Goal: Task Accomplishment & Management: Manage account settings

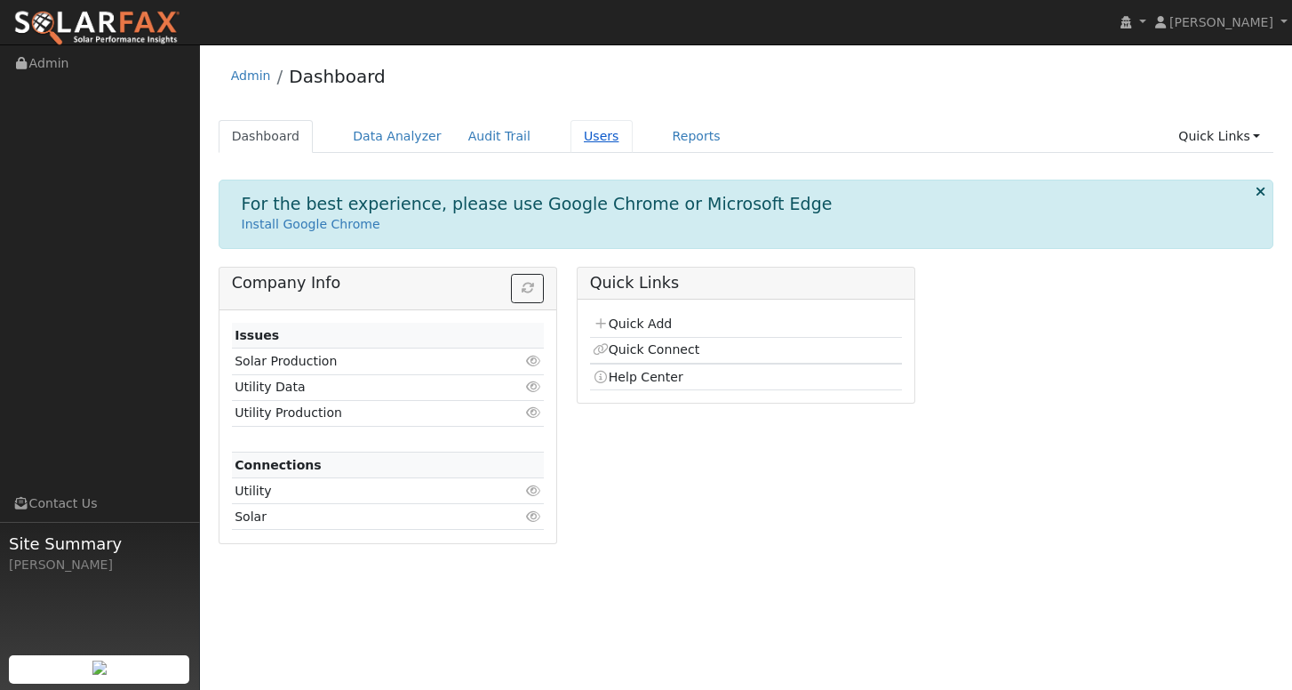
click at [586, 136] on link "Users" at bounding box center [602, 136] width 62 height 33
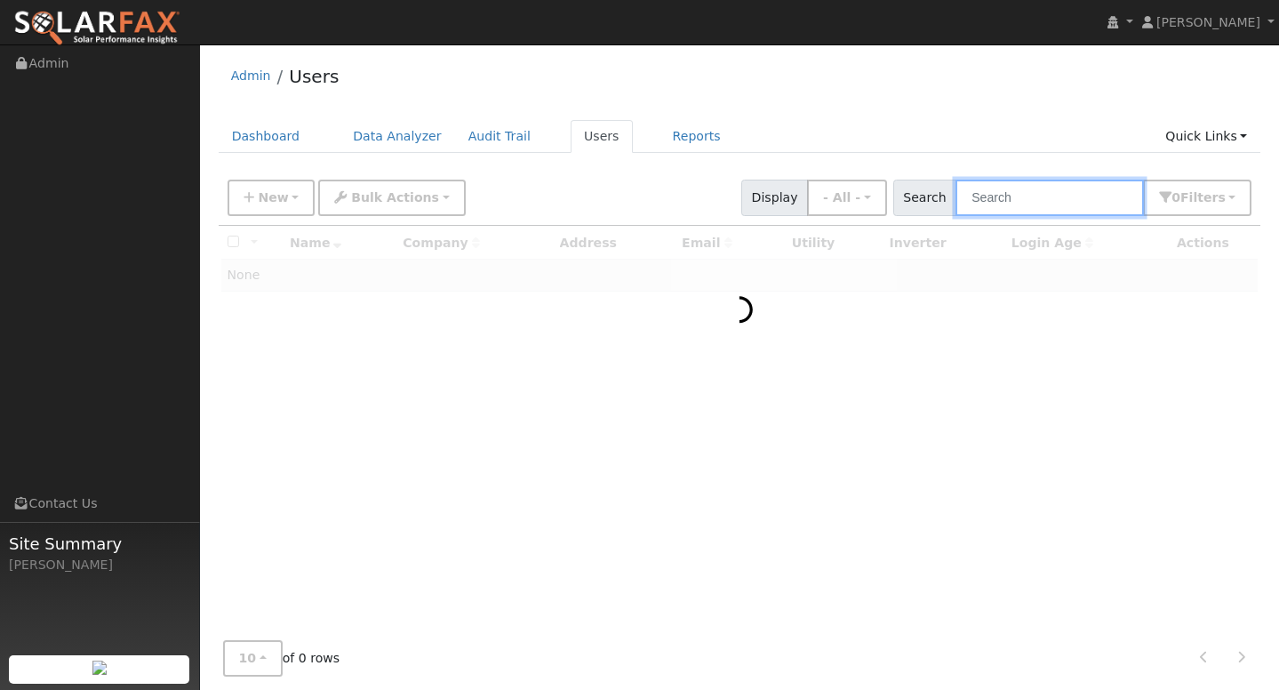
click at [1020, 204] on input "text" at bounding box center [1050, 198] width 188 height 36
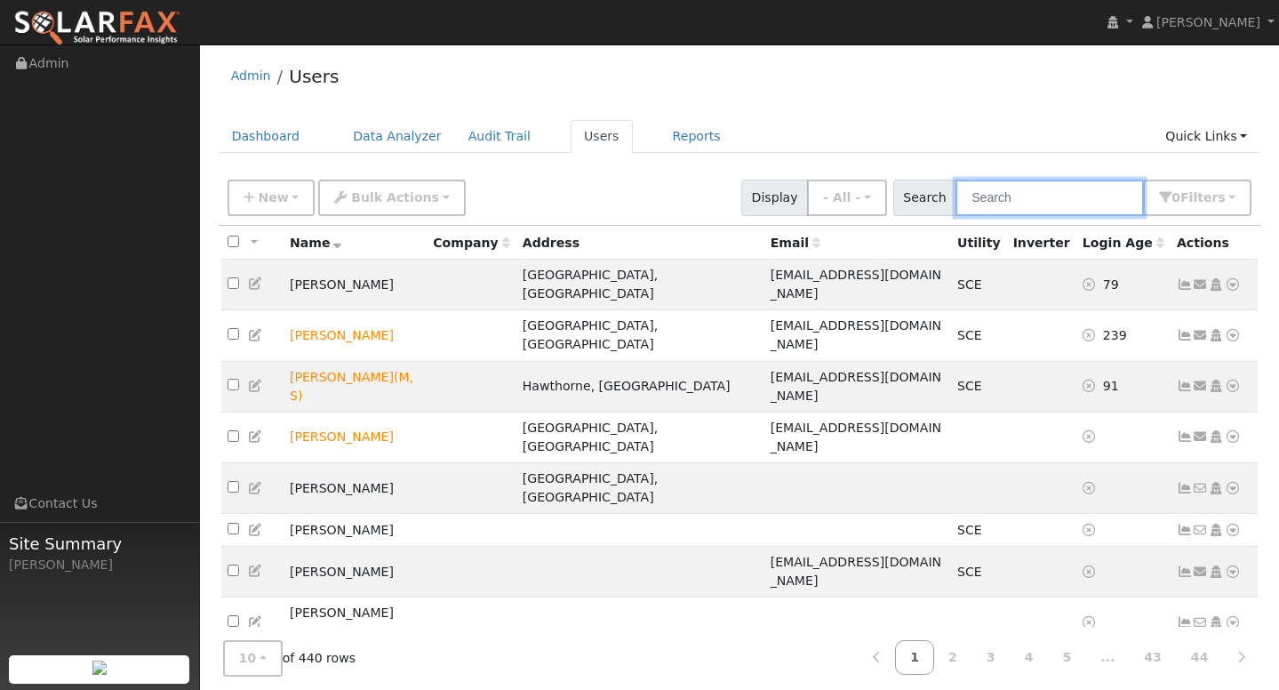
click at [1020, 204] on input "text" at bounding box center [1050, 198] width 188 height 36
paste input "geraylaurazavala1@gmail.com"
type input "geraylaurazavala1@gmail.com"
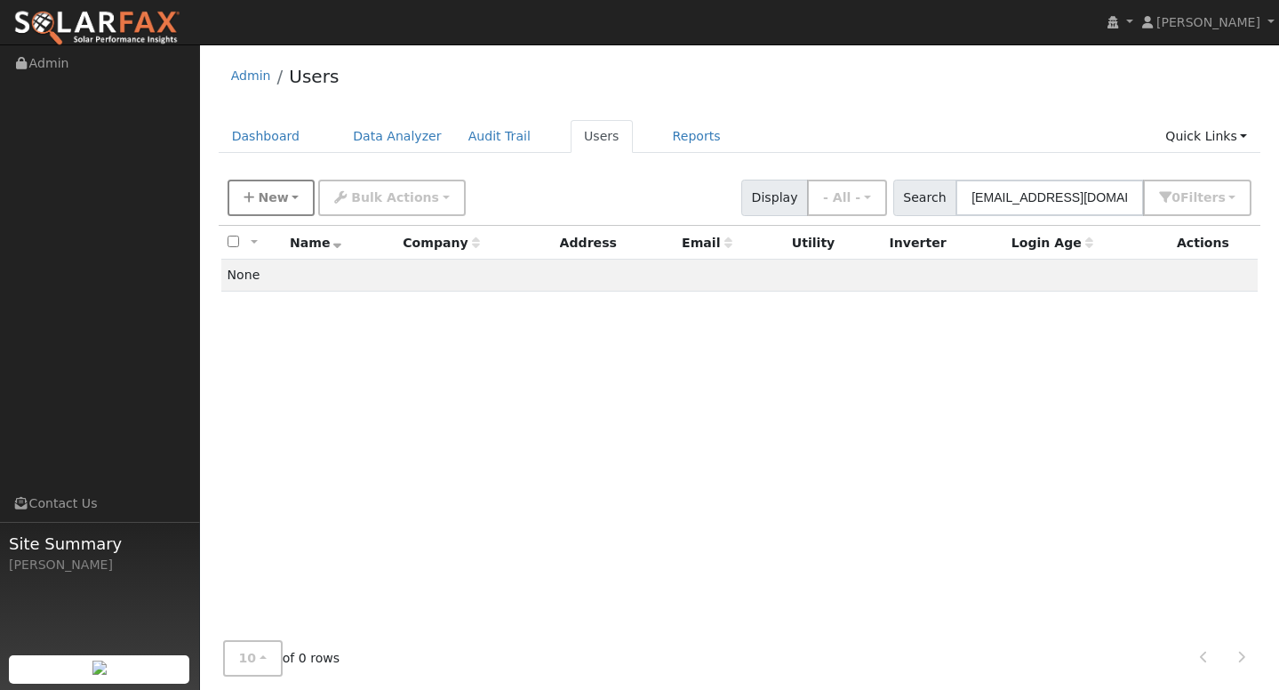
click at [270, 196] on span "New" at bounding box center [273, 197] width 30 height 14
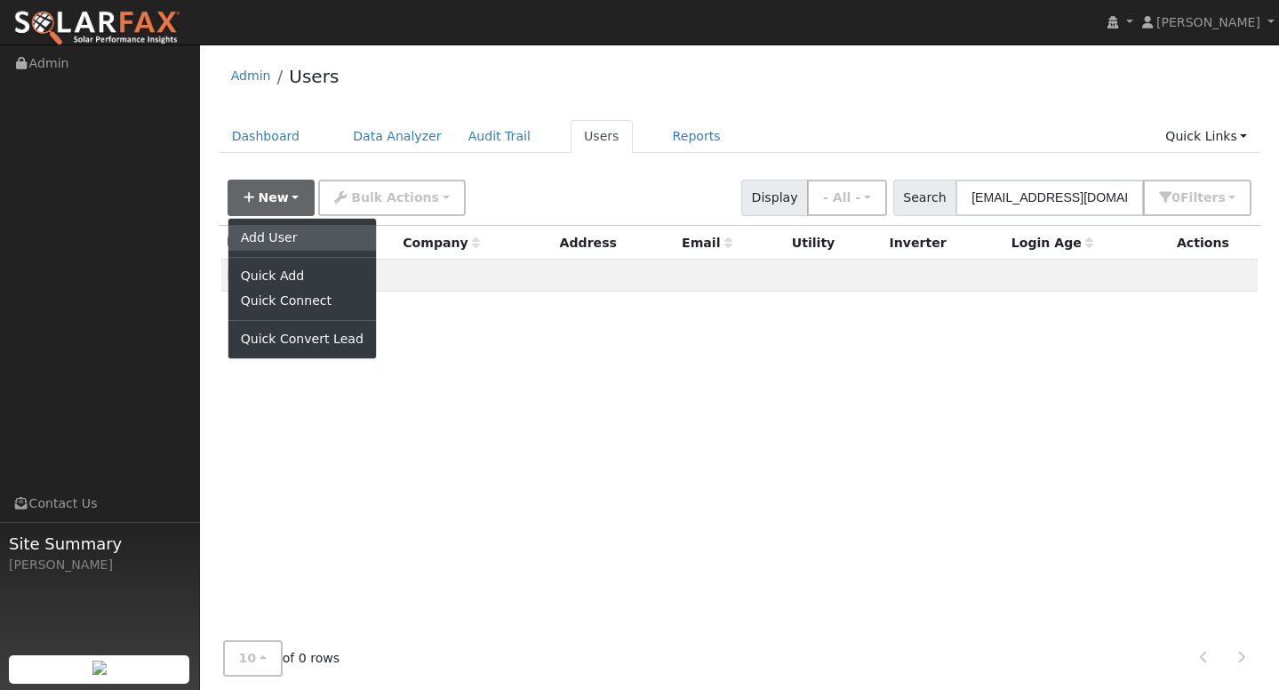
click at [277, 231] on link "Add User" at bounding box center [302, 237] width 148 height 25
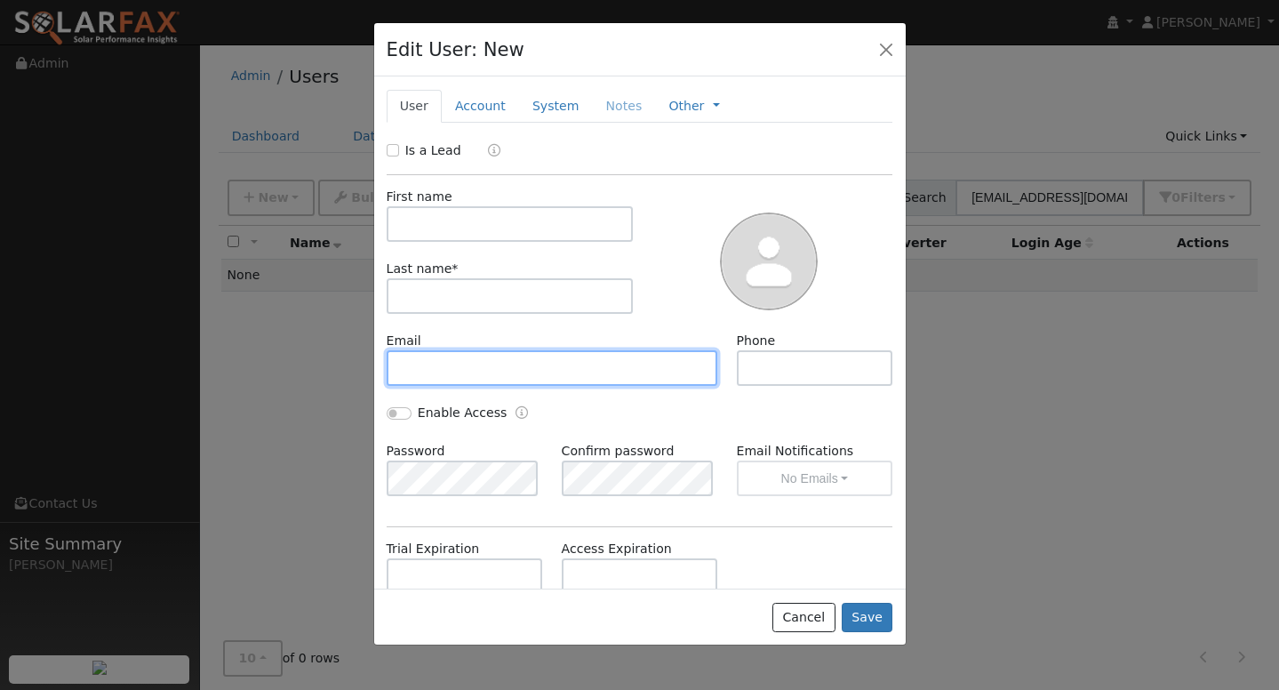
paste input "geraylaurazavala1@gmail.com"
type input "geraylaurazavala1@gmail.com"
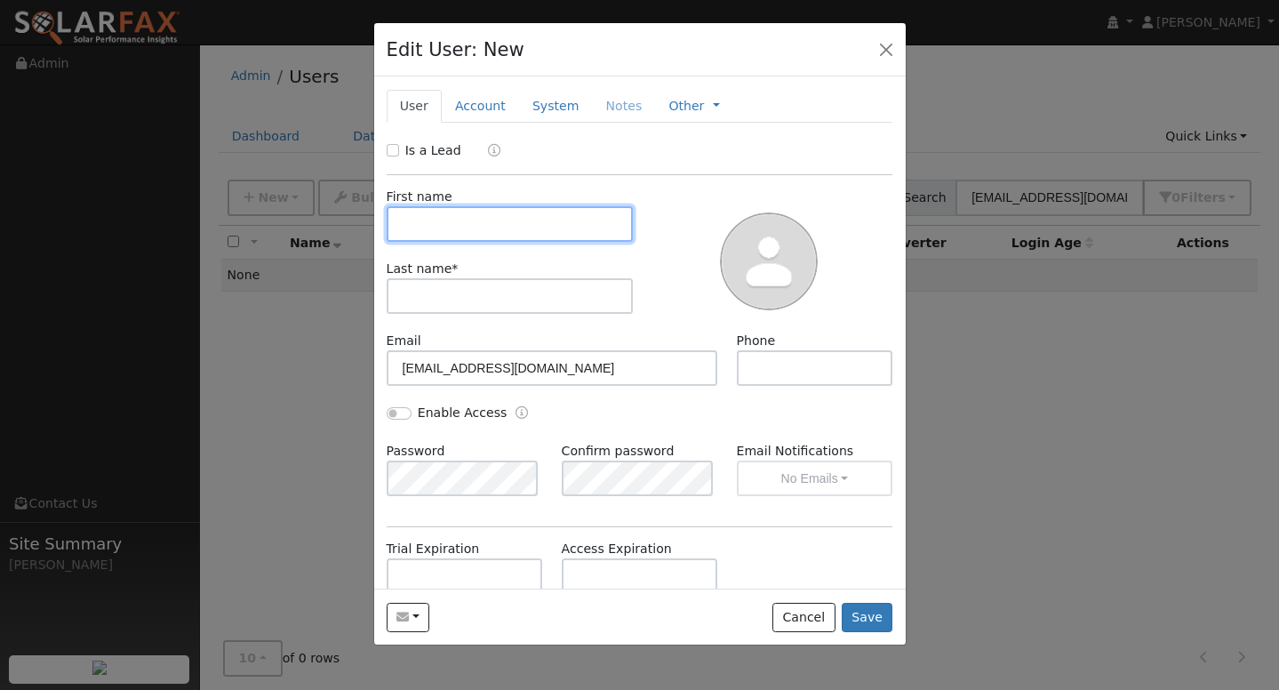
click at [458, 218] on input "text" at bounding box center [510, 224] width 247 height 36
type input "g"
type input "GERARDO"
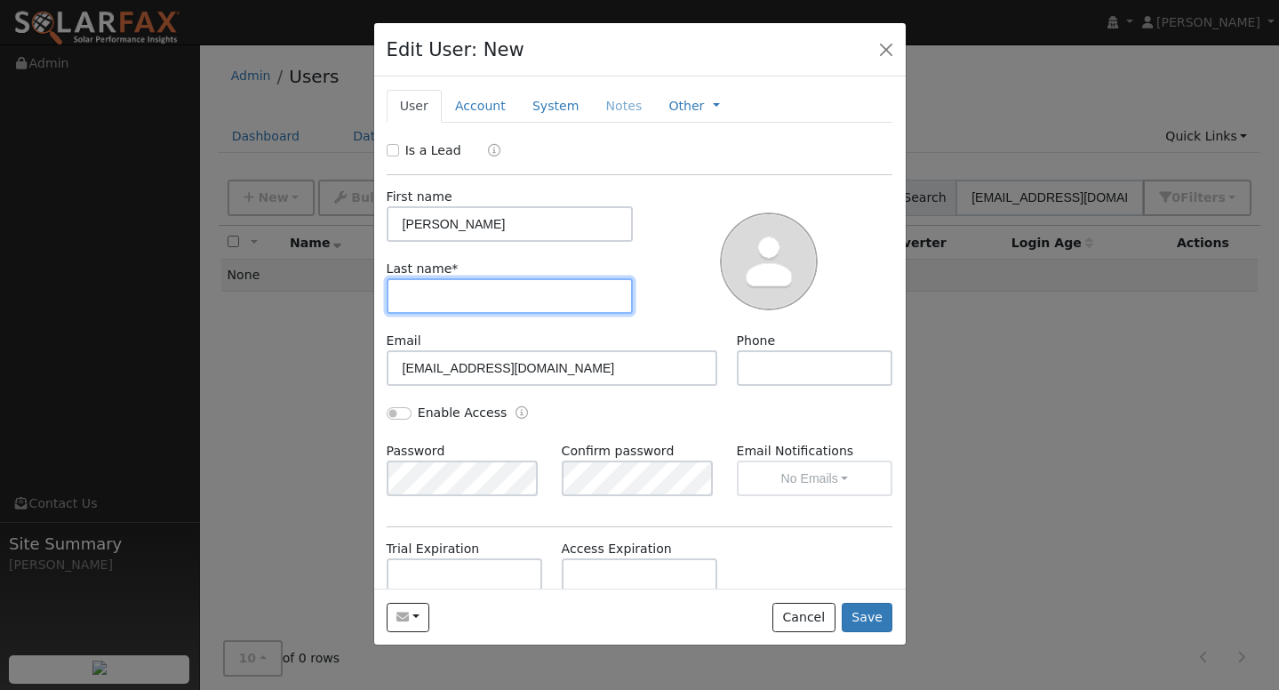
type input "z"
type input "ZAVALA"
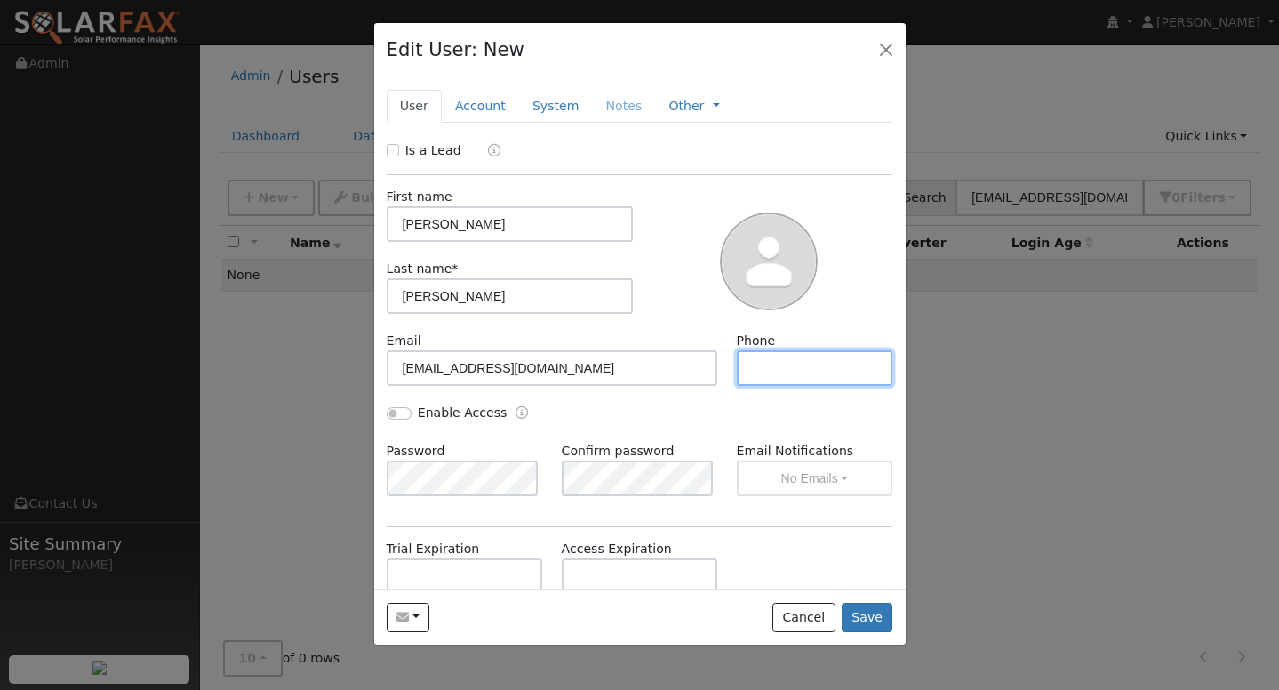
paste input "3109300626"
type input "3109300626"
click at [874, 617] on button "Save" at bounding box center [868, 618] width 52 height 30
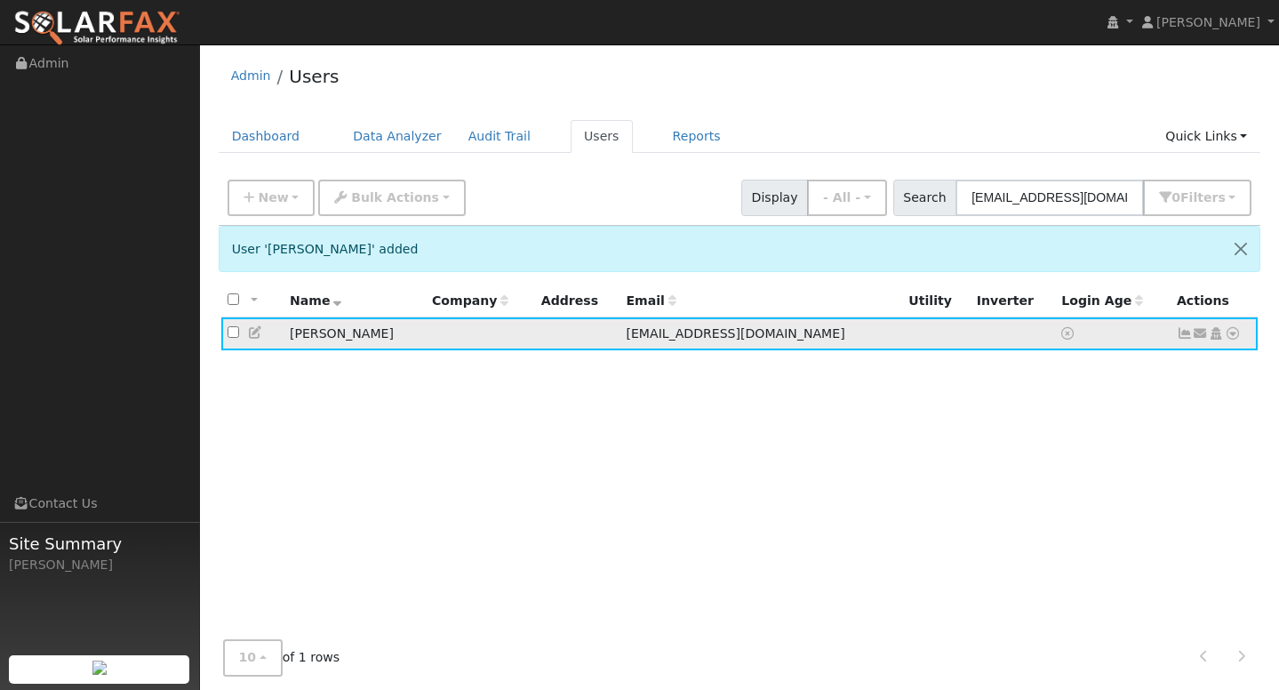
click at [1231, 338] on icon at bounding box center [1233, 333] width 16 height 12
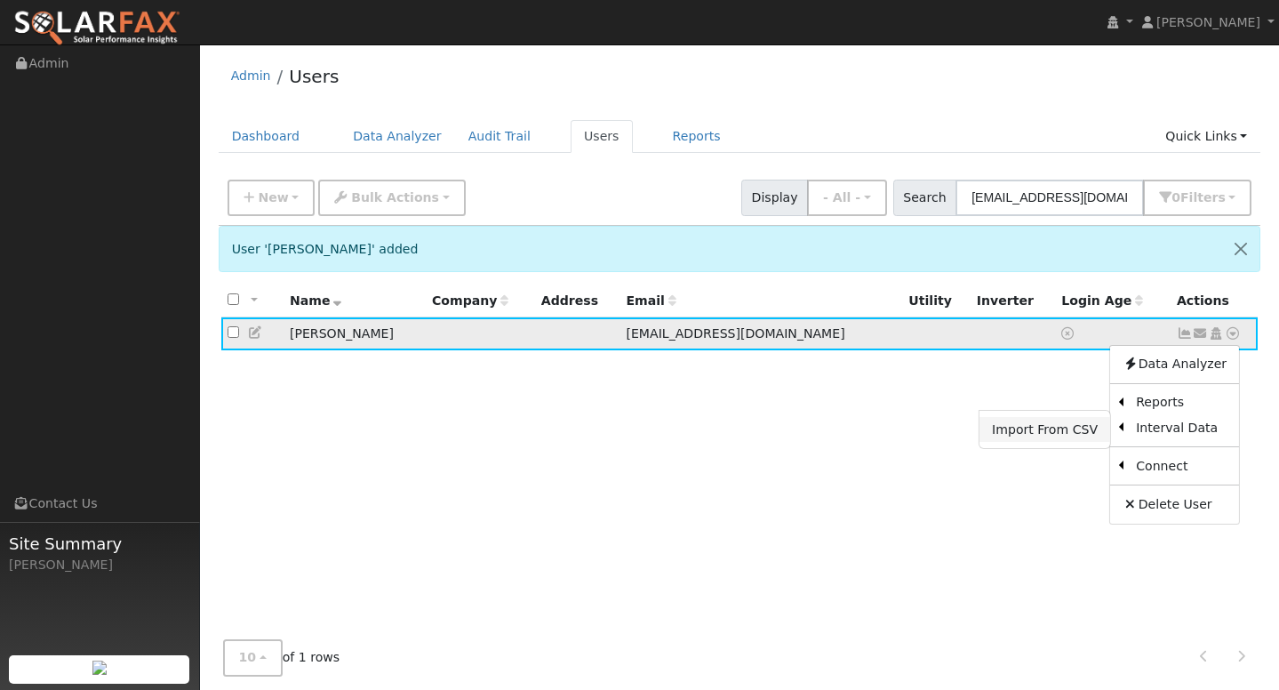
click at [1042, 427] on link "Import From CSV" at bounding box center [1045, 429] width 131 height 25
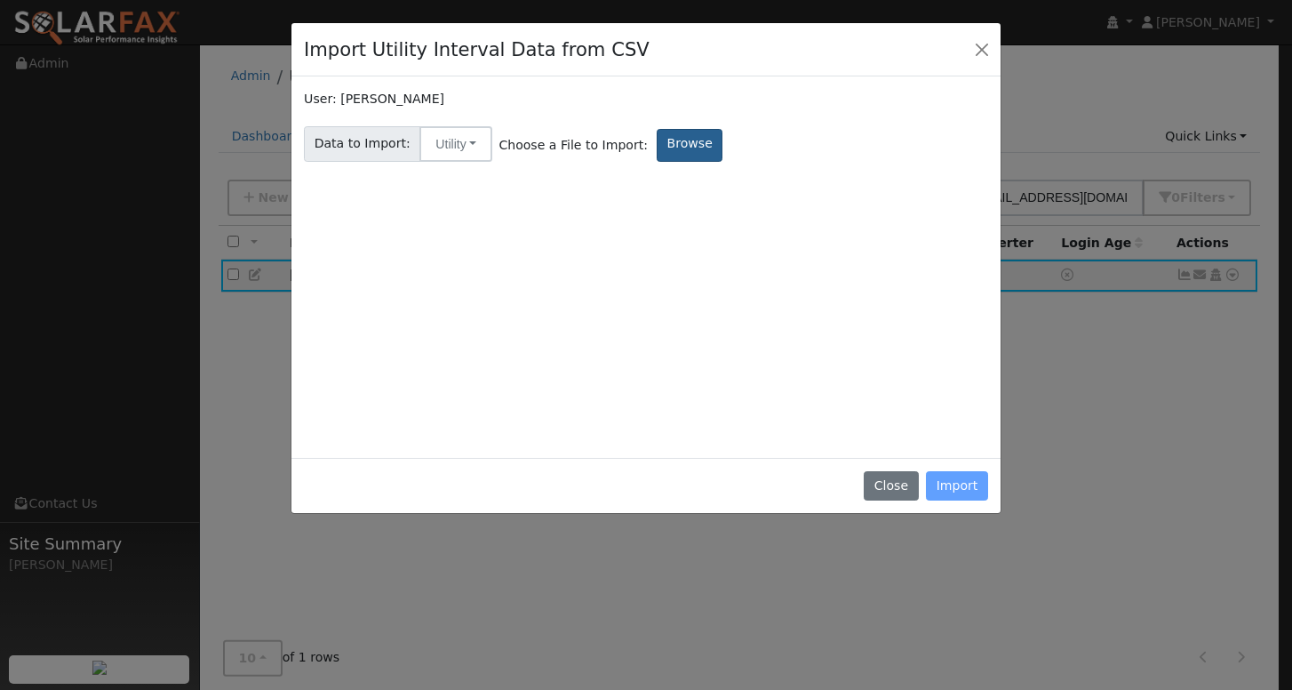
click at [681, 132] on label "Browse" at bounding box center [690, 145] width 66 height 33
click at [0, 0] on input "Browse" at bounding box center [0, 0] width 0 height 0
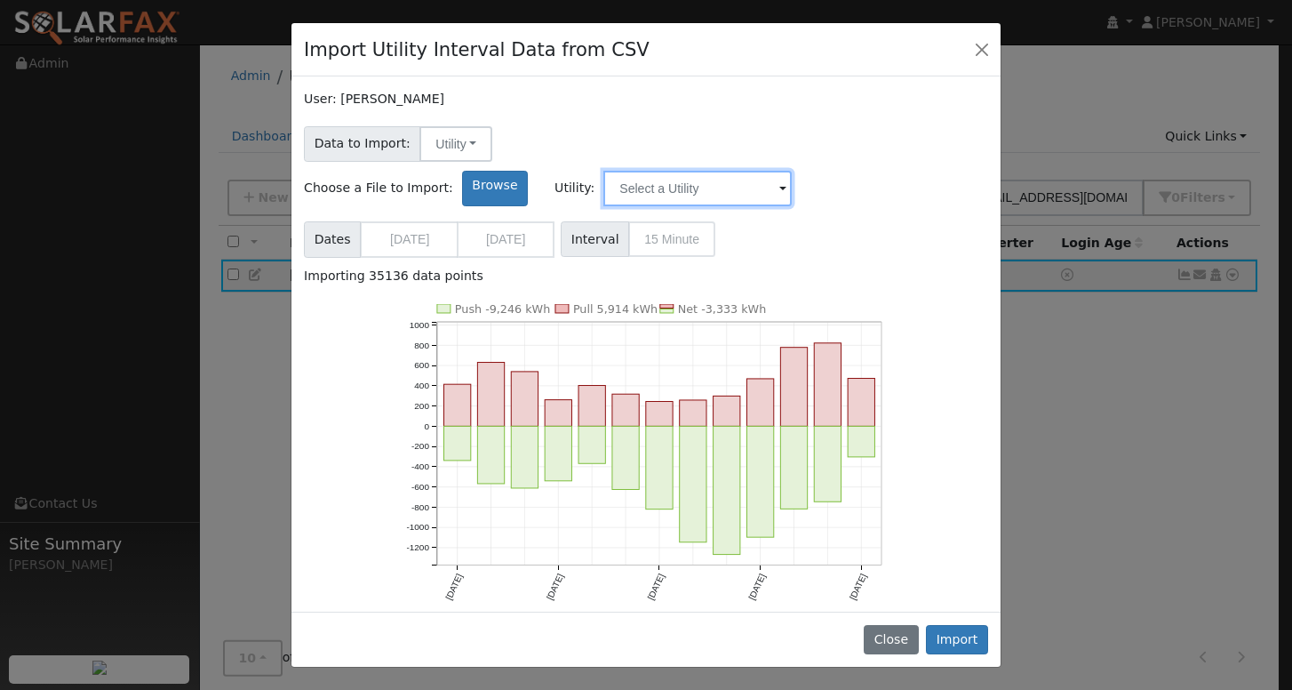
click at [792, 171] on input "text" at bounding box center [698, 189] width 188 height 36
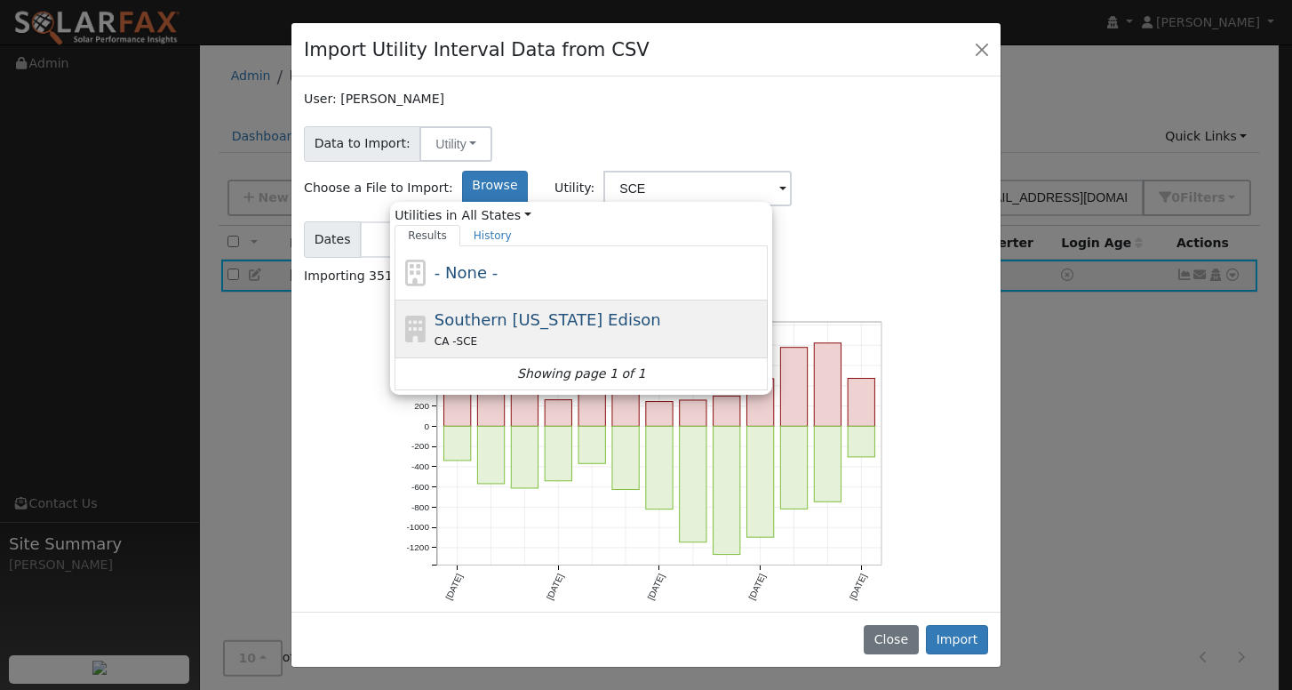
click at [743, 332] on div "CA - SCE" at bounding box center [600, 341] width 330 height 19
type input "Southern California Edison"
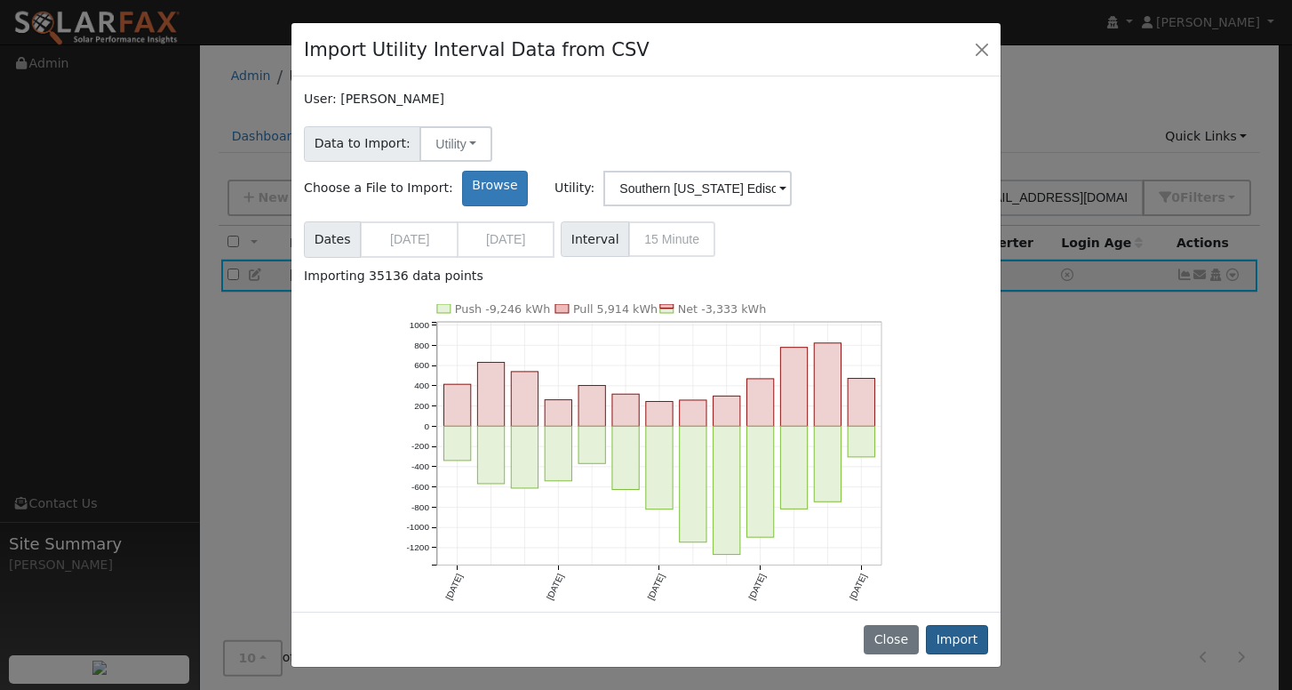
click at [960, 646] on button "Import" at bounding box center [957, 640] width 62 height 30
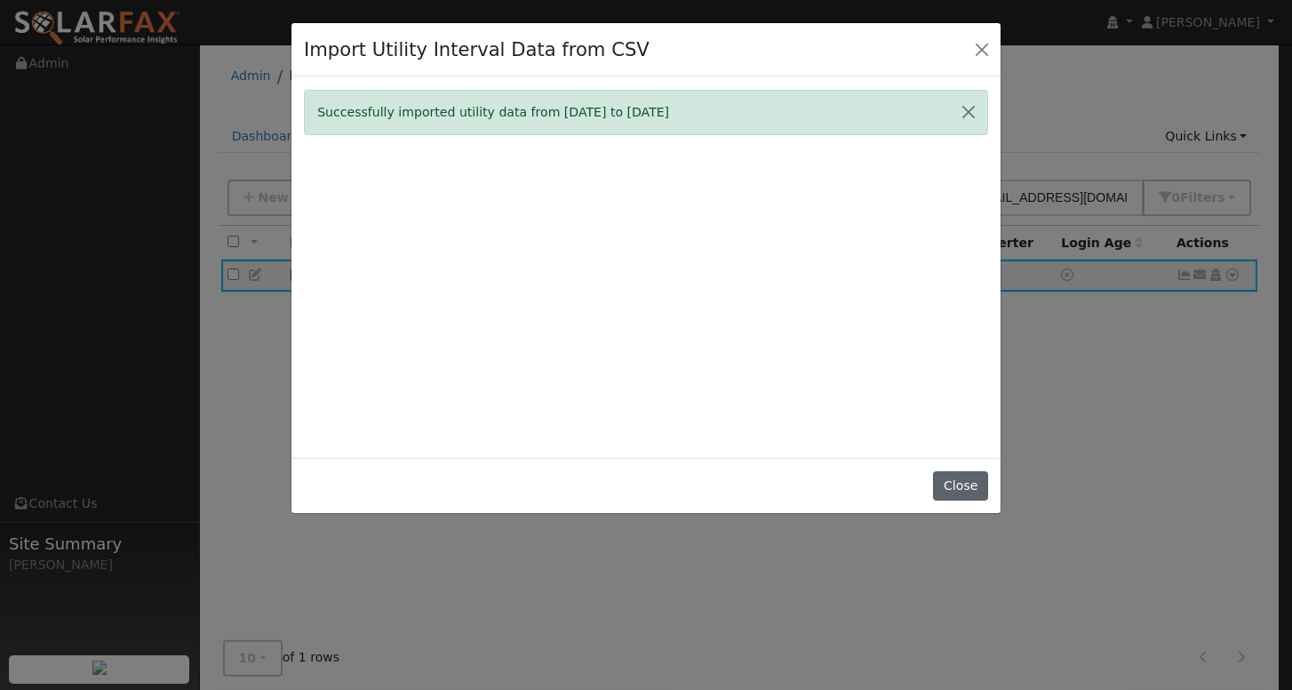
click at [964, 501] on button "Close" at bounding box center [960, 486] width 54 height 30
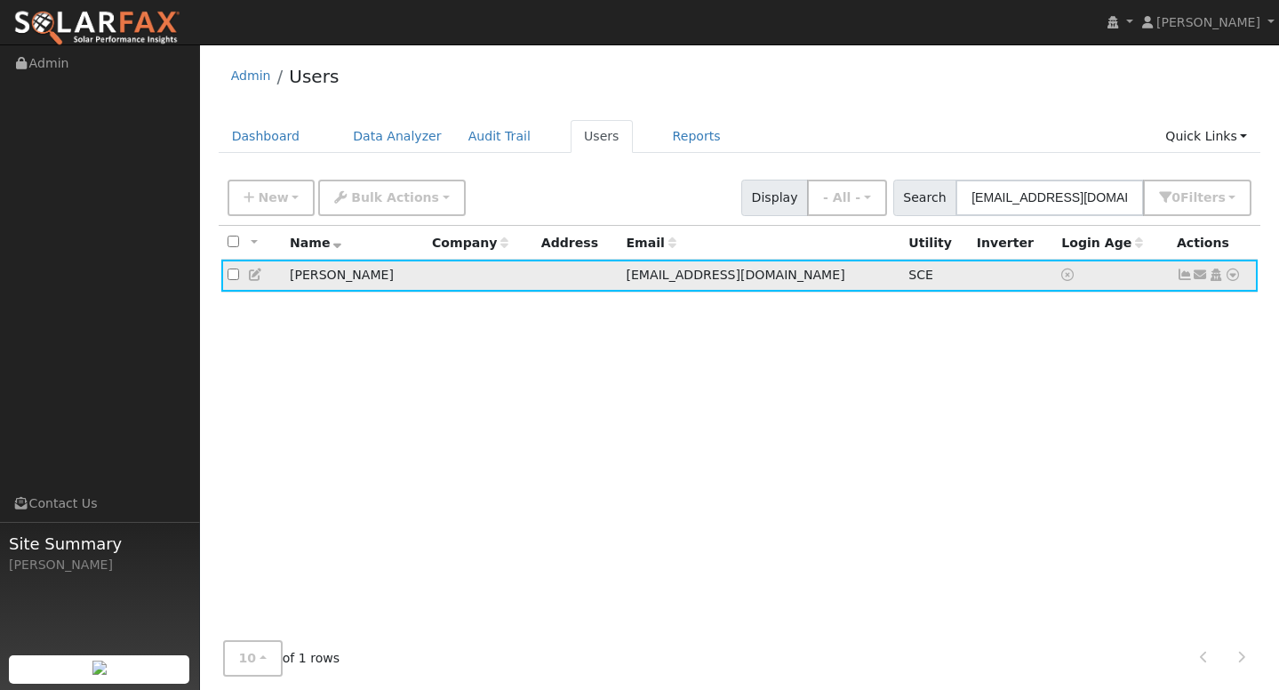
click at [1184, 276] on icon at bounding box center [1185, 274] width 16 height 12
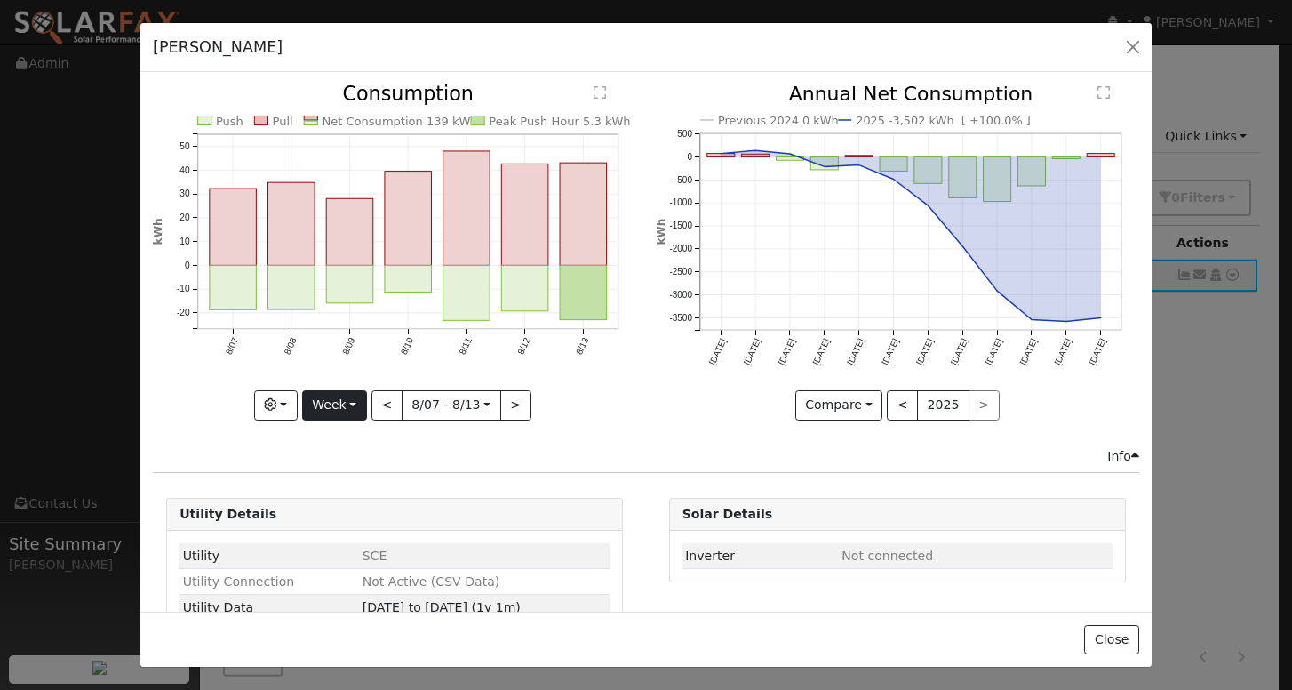
click at [339, 401] on button "Week" at bounding box center [334, 405] width 65 height 30
click at [328, 514] on link "Year" at bounding box center [365, 516] width 124 height 25
type input "2024-08-01"
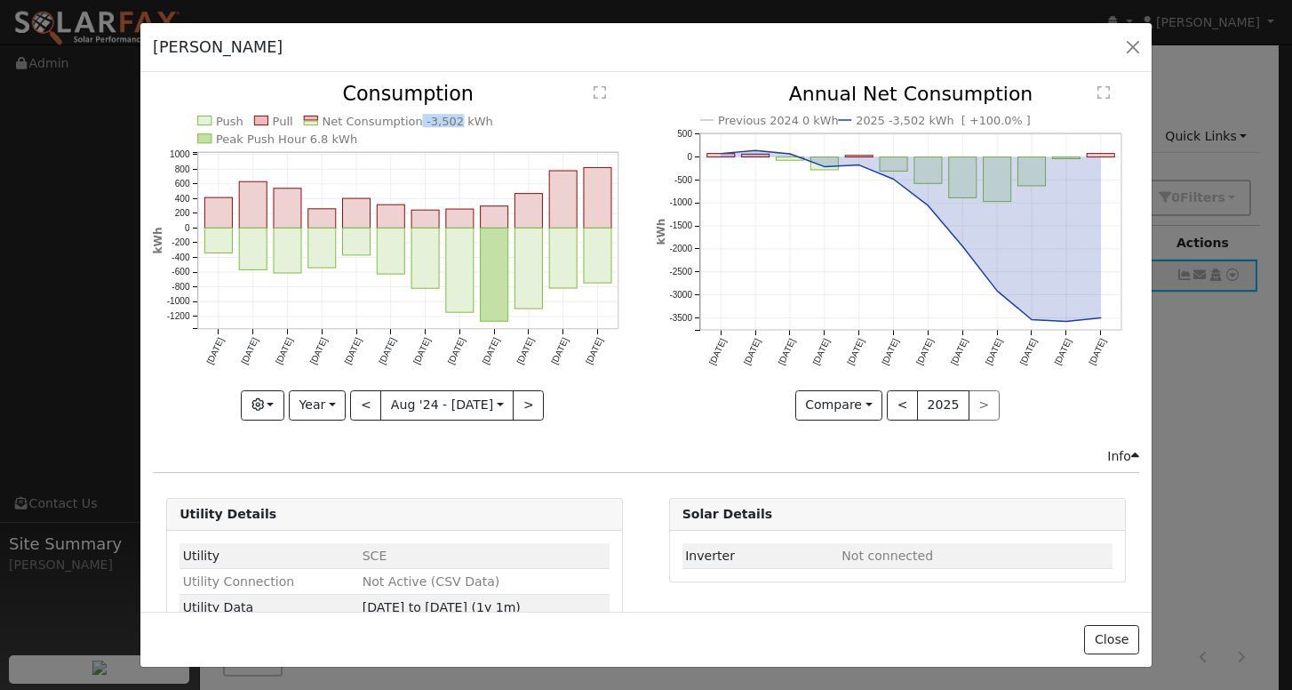
copy text "-3,502"
drag, startPoint x: 408, startPoint y: 120, endPoint x: 442, endPoint y: 124, distance: 34.0
click at [442, 124] on text "Net Consumption -3,502 kWh" at bounding box center [409, 121] width 172 height 13
